Goal: Use online tool/utility: Utilize a website feature to perform a specific function

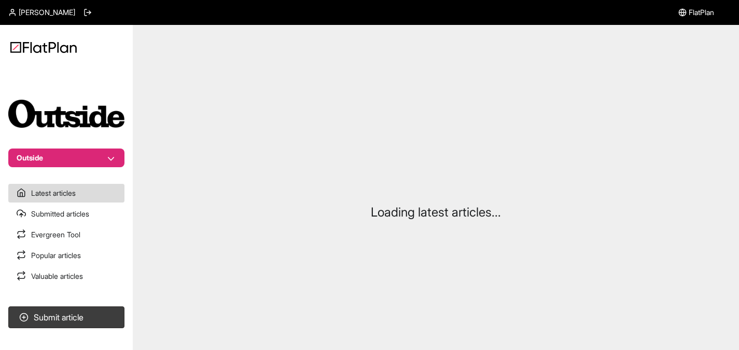
click at [99, 161] on button "Outside" at bounding box center [66, 157] width 116 height 19
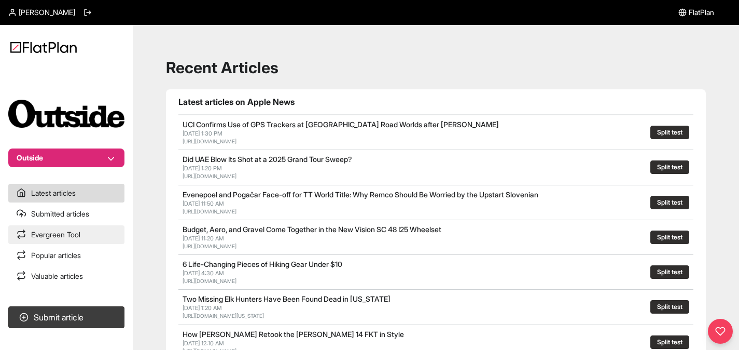
click at [62, 235] on link "Evergreen Tool" at bounding box center [66, 234] width 116 height 19
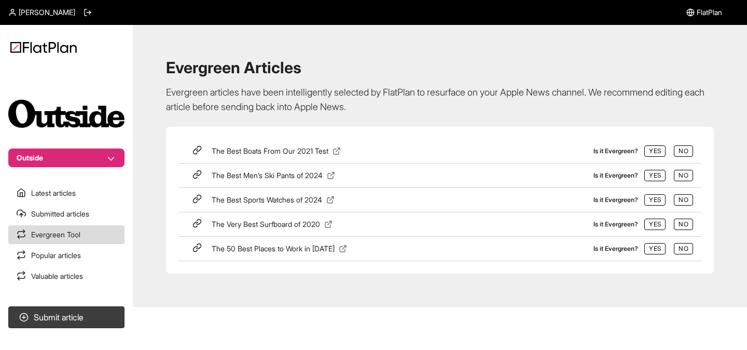
click at [36, 47] on img at bounding box center [43, 46] width 66 height 11
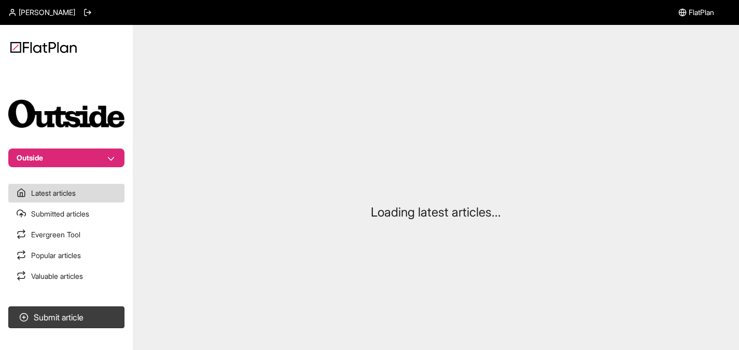
click at [48, 161] on button "Outside" at bounding box center [66, 157] width 116 height 19
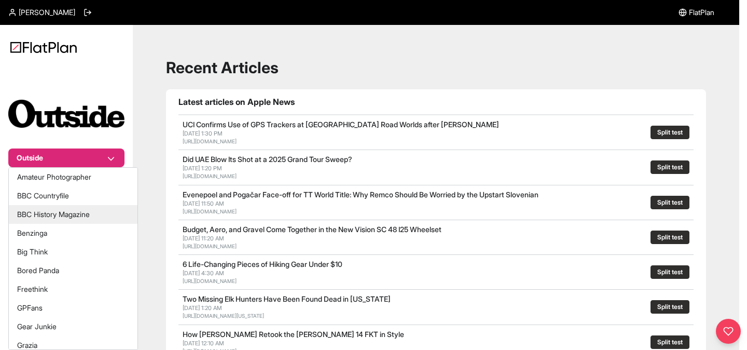
scroll to position [185, 0]
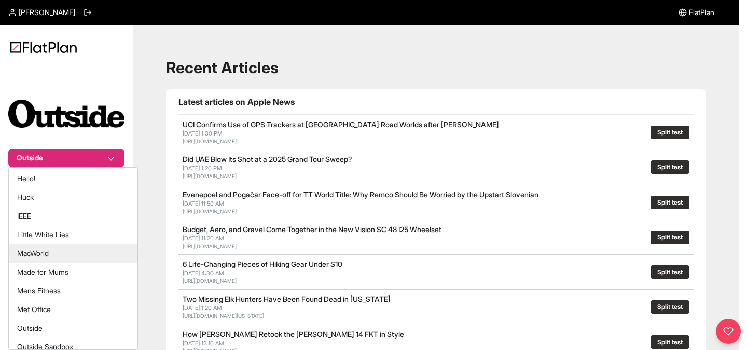
click at [62, 256] on button "MacWorld" at bounding box center [73, 253] width 129 height 19
